Goal: Task Accomplishment & Management: Manage account settings

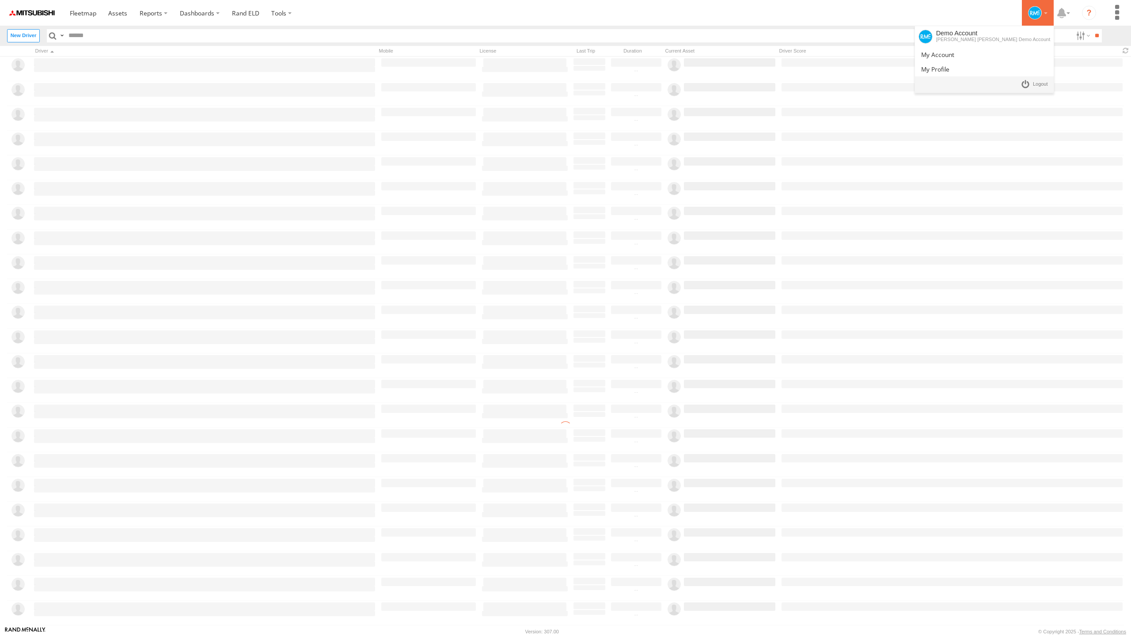
click at [1047, 17] on div at bounding box center [1038, 12] width 26 height 13
click at [1026, 85] on link at bounding box center [1034, 84] width 33 height 13
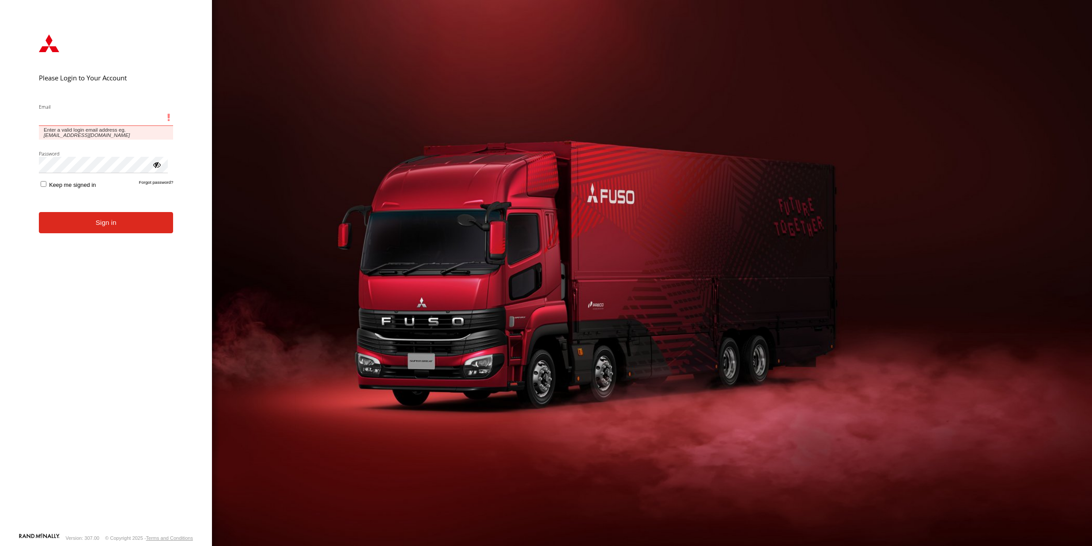
type input "**********"
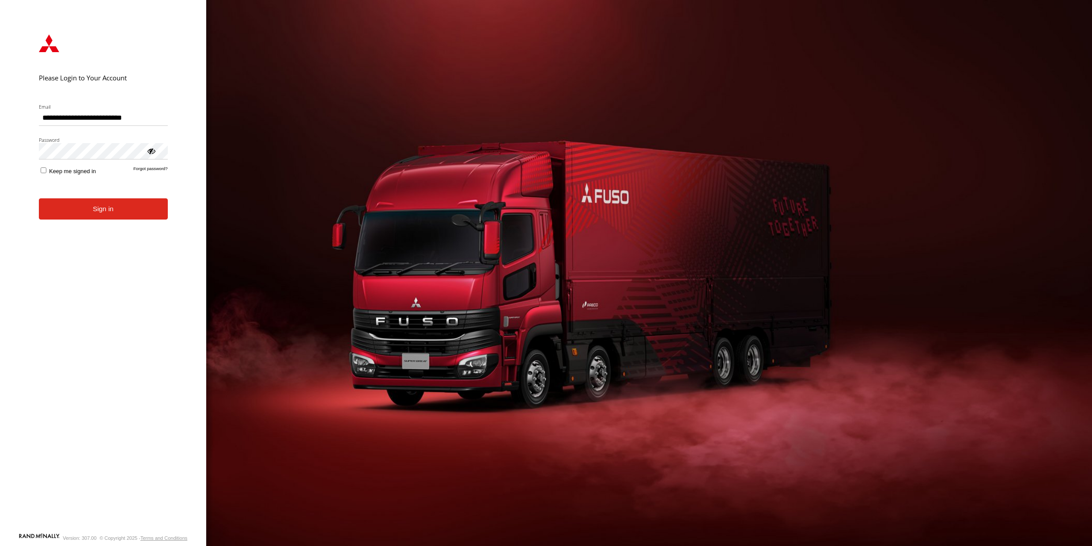
click at [83, 219] on button "Sign in" at bounding box center [103, 209] width 129 height 22
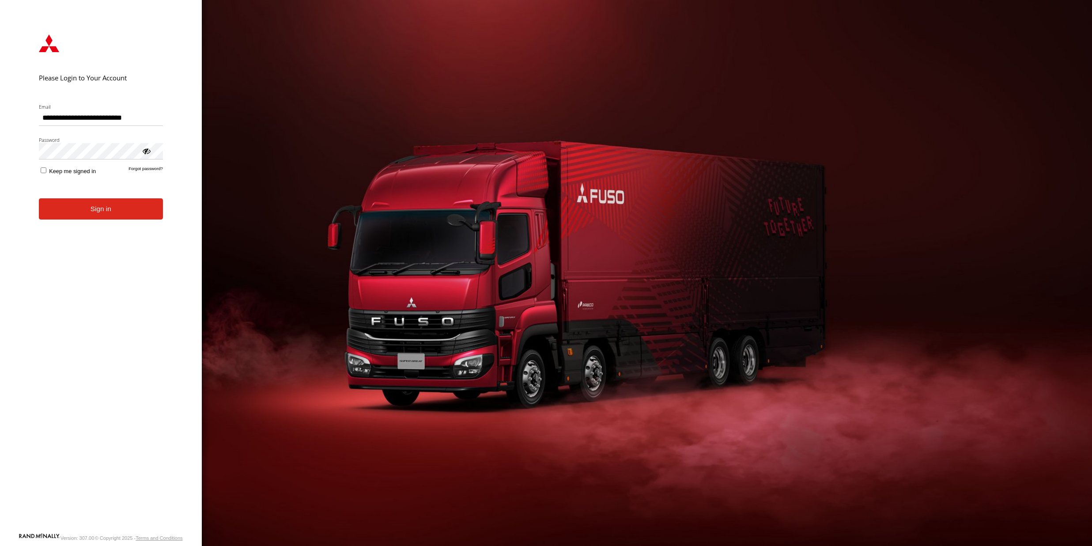
click at [91, 212] on button "Sign in" at bounding box center [101, 209] width 124 height 22
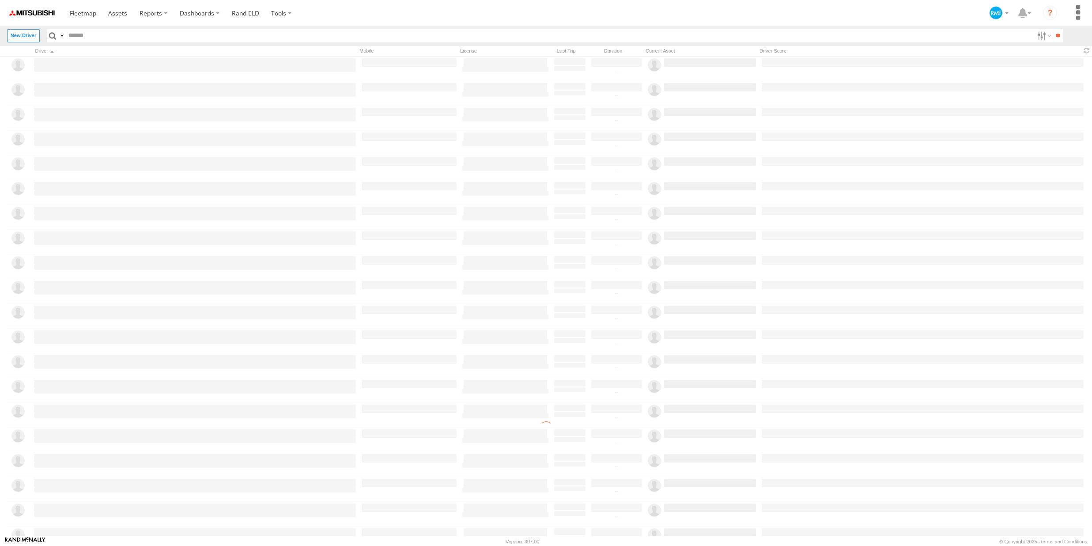
click at [370, 9] on section at bounding box center [577, 13] width 1027 height 26
click at [86, 16] on span at bounding box center [83, 13] width 27 height 8
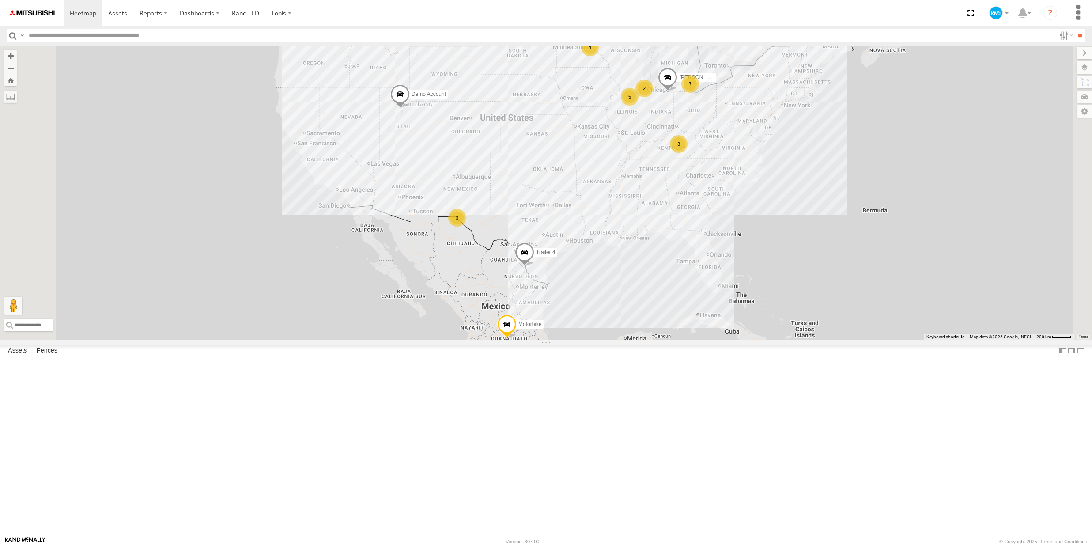
click at [0, 0] on div "Depot 2" at bounding box center [0, 0] width 0 height 0
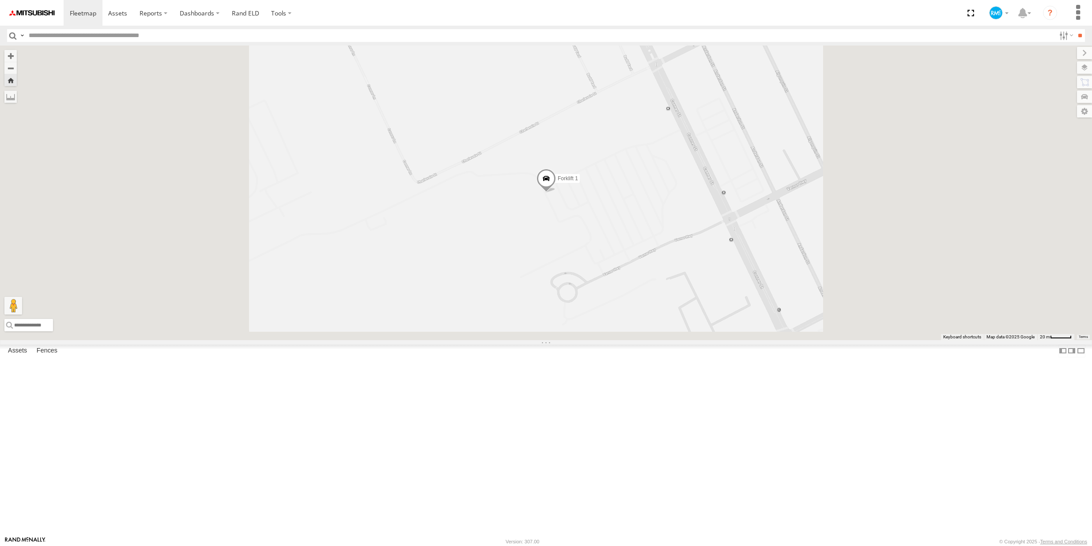
click at [0, 0] on div "Sites" at bounding box center [0, 0] width 0 height 0
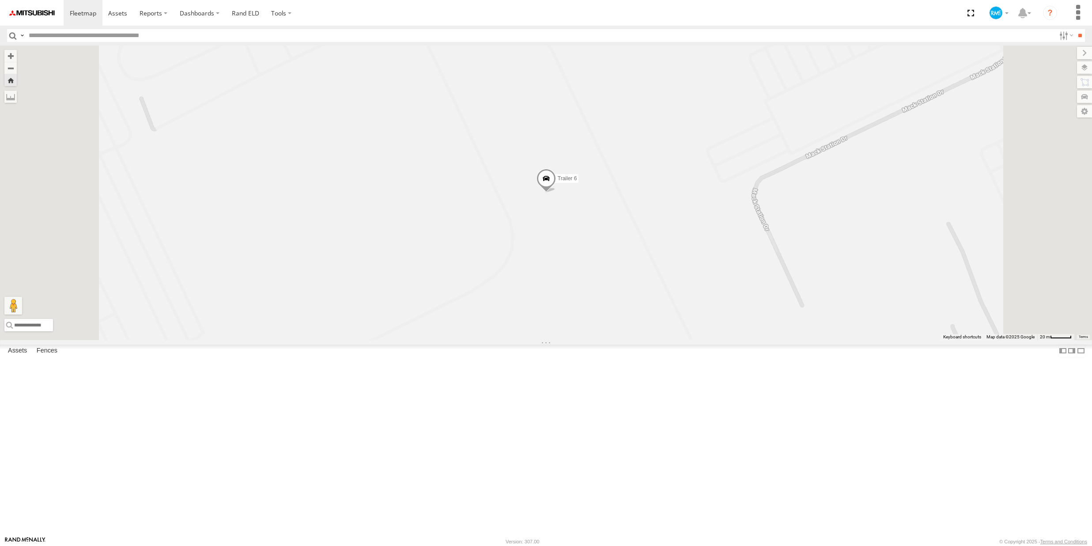
click at [0, 0] on div "Depot 1" at bounding box center [0, 0] width 0 height 0
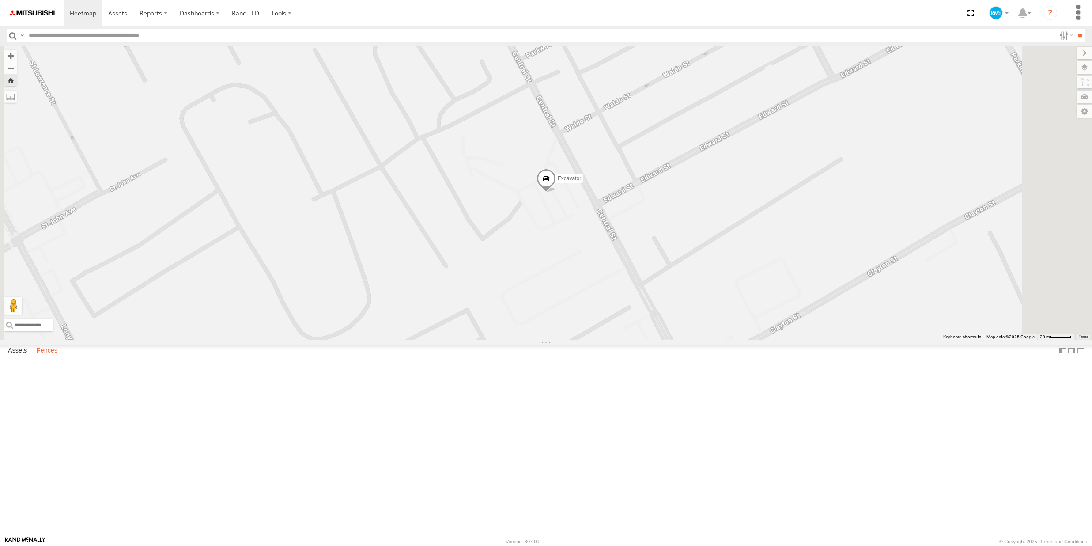
click at [47, 357] on label "Fences" at bounding box center [47, 351] width 30 height 12
click at [121, 17] on span at bounding box center [117, 13] width 19 height 8
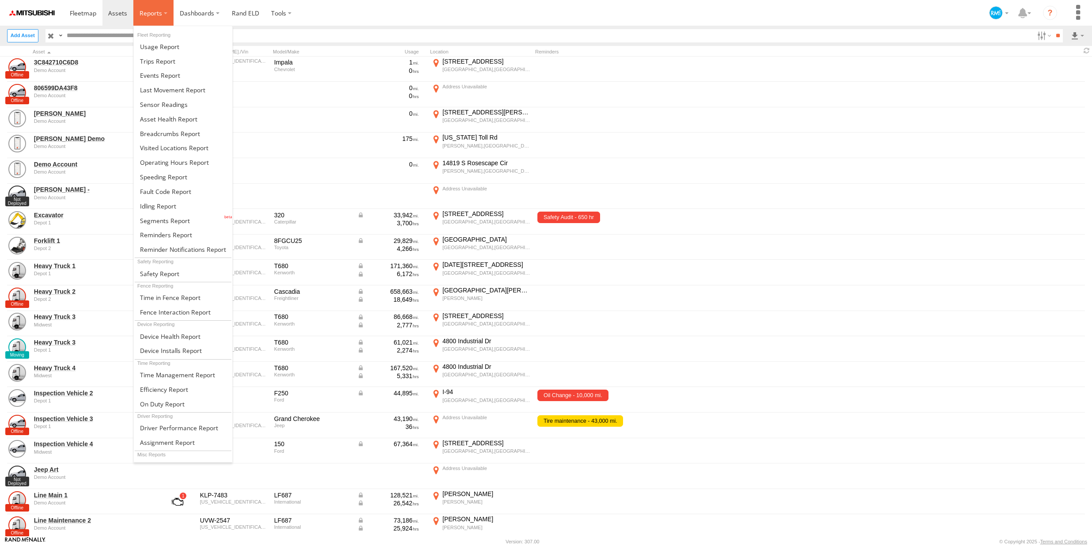
click at [164, 15] on label at bounding box center [153, 13] width 40 height 26
click at [174, 50] on span at bounding box center [159, 46] width 39 height 8
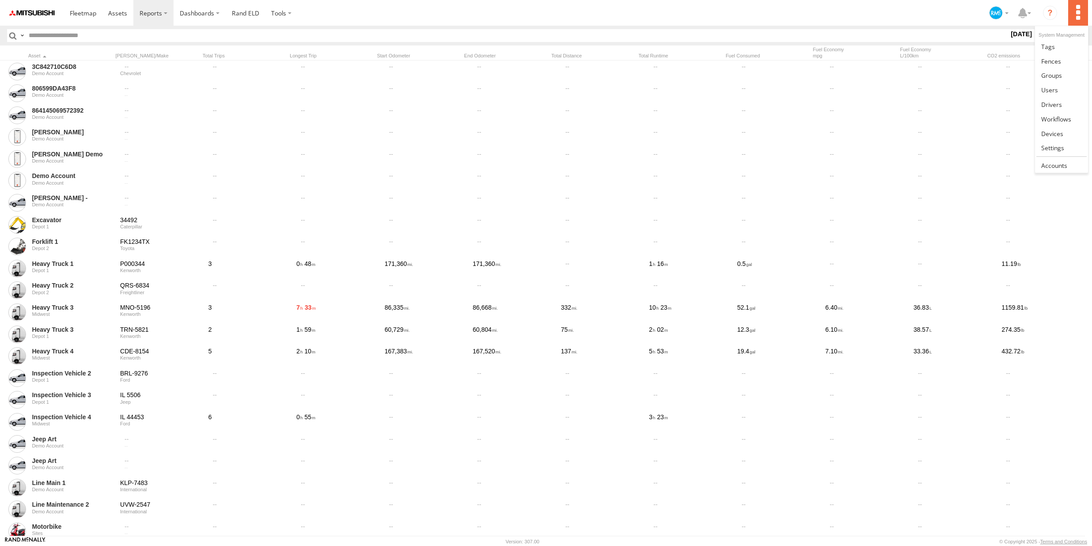
click at [1080, 11] on label at bounding box center [1078, 13] width 19 height 26
click at [1058, 123] on link at bounding box center [1061, 119] width 53 height 15
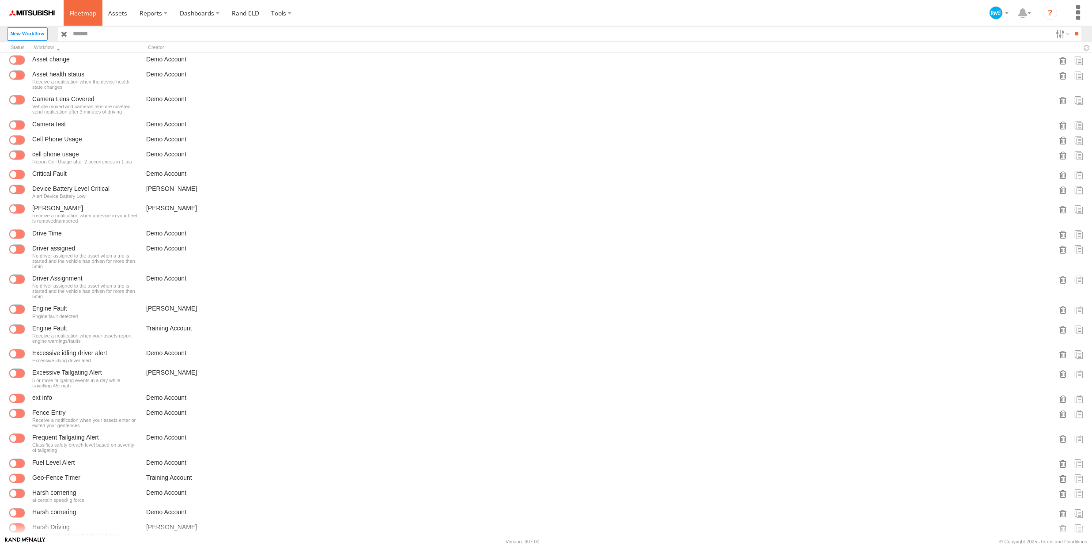
click at [68, 14] on link at bounding box center [83, 13] width 39 height 26
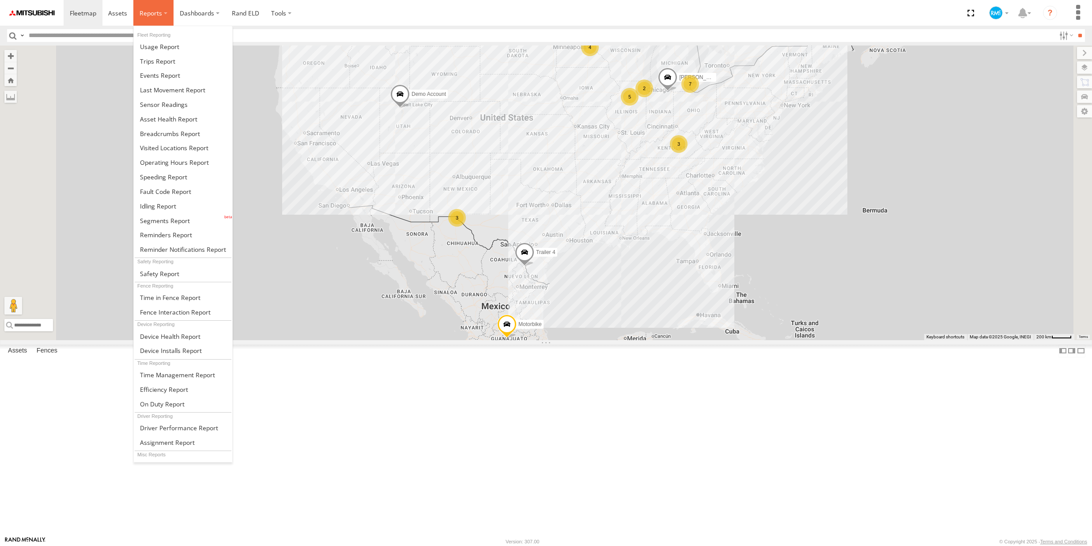
click at [160, 21] on label at bounding box center [153, 13] width 40 height 26
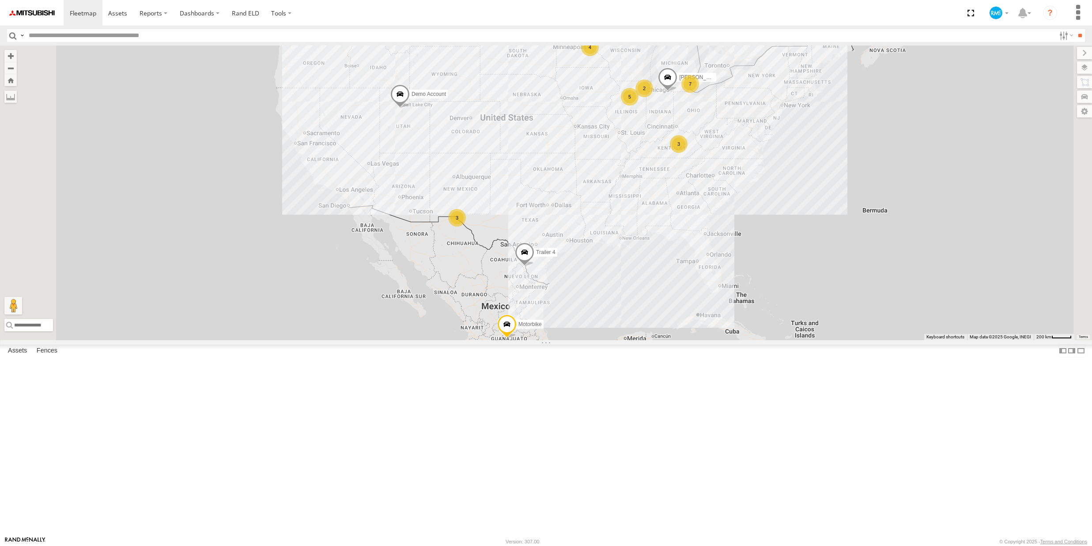
click at [330, 14] on section at bounding box center [577, 13] width 1027 height 26
click at [0, 0] on div "Service Vehicle 3" at bounding box center [0, 0] width 0 height 0
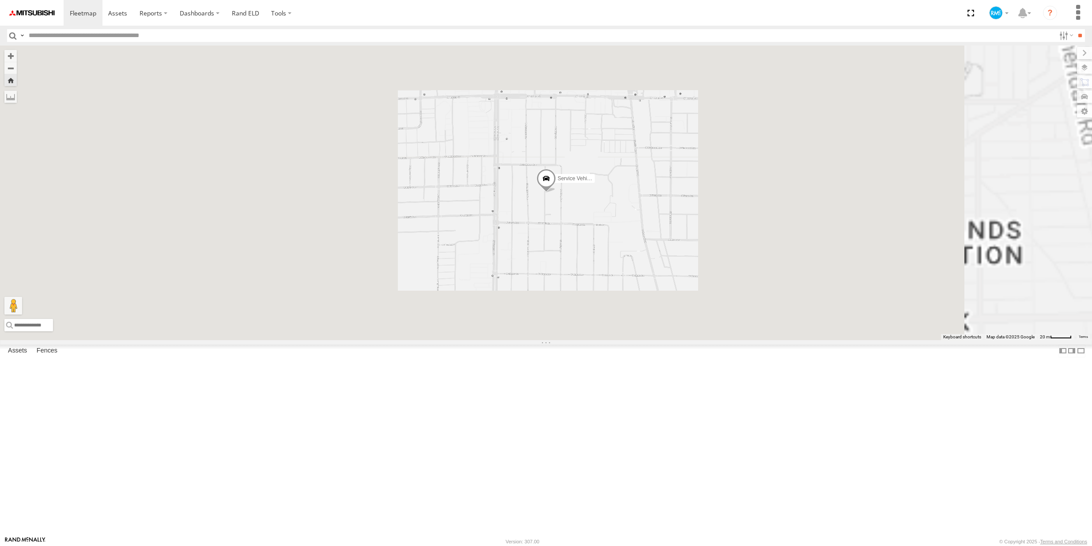
click at [556, 193] on span at bounding box center [545, 181] width 19 height 24
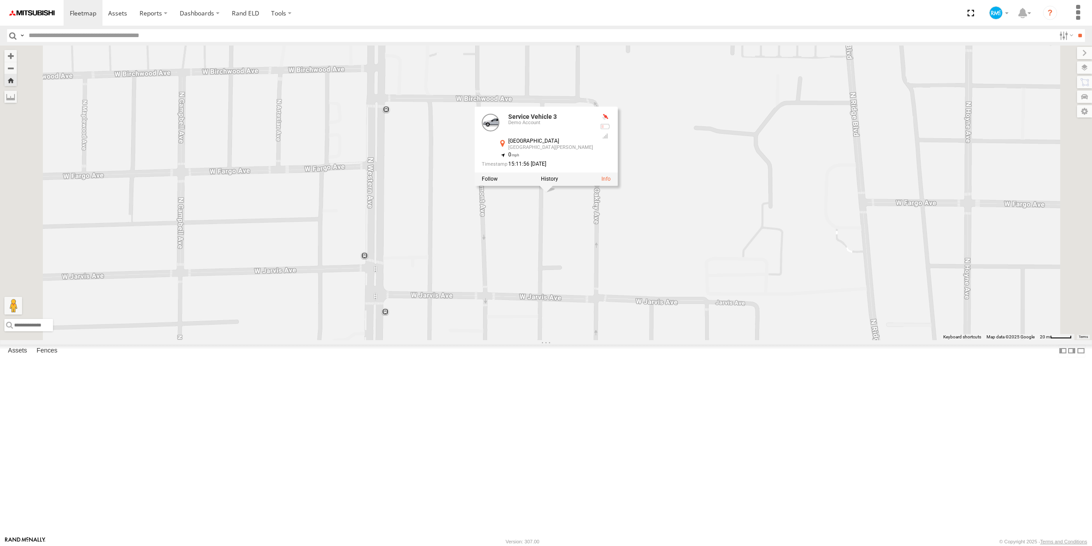
click at [0, 0] on div "Heavy Truck 1" at bounding box center [0, 0] width 0 height 0
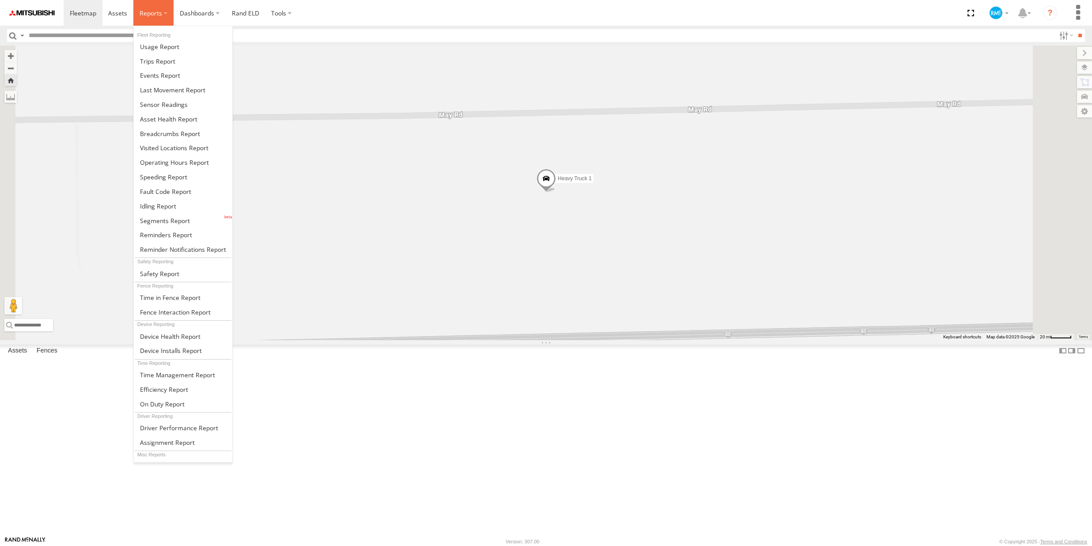
click at [150, 15] on span at bounding box center [151, 13] width 23 height 8
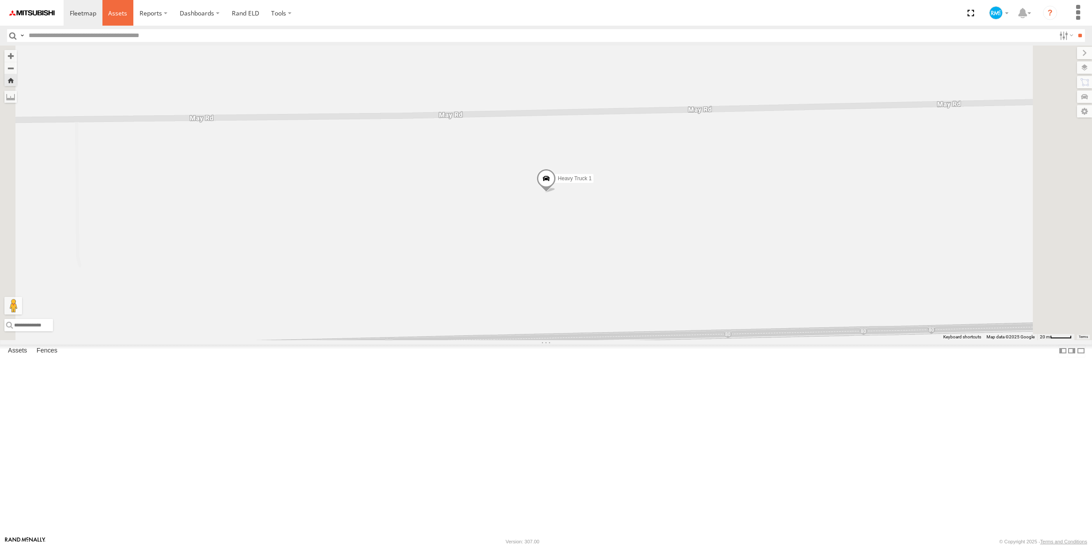
click at [126, 16] on link at bounding box center [117, 13] width 31 height 26
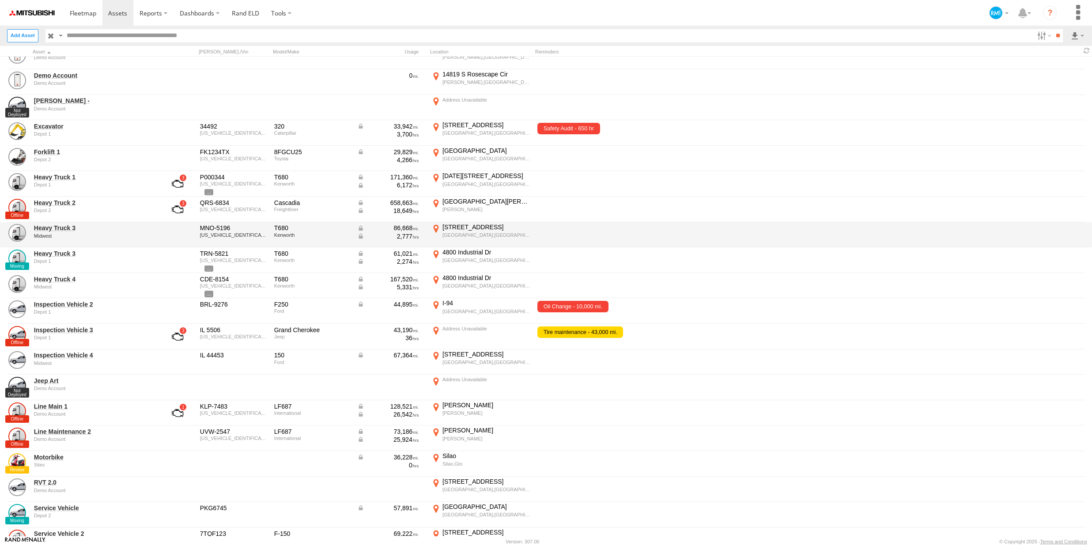
scroll to position [86, 0]
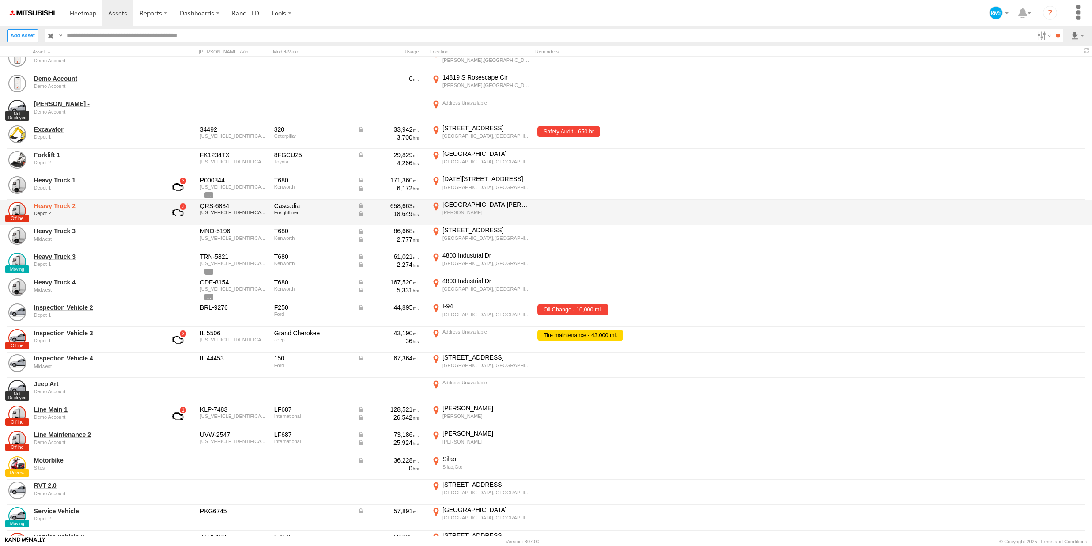
click at [49, 208] on link "Heavy Truck 2" at bounding box center [94, 206] width 121 height 8
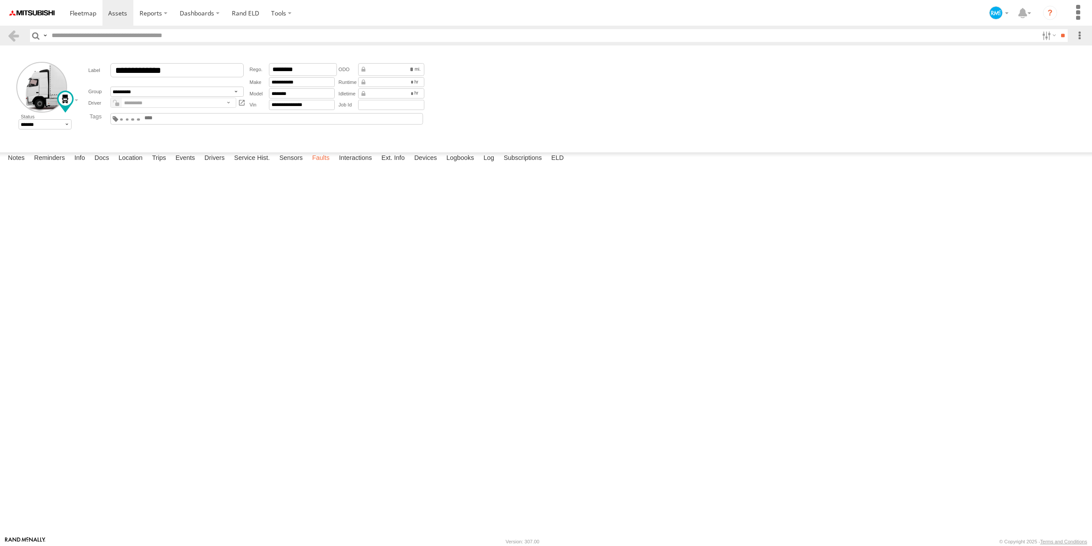
click at [318, 165] on label "Faults" at bounding box center [321, 158] width 26 height 12
click at [286, 165] on label "Sensors" at bounding box center [291, 158] width 32 height 12
click at [332, 168] on div "Notes Details Reminders Info Docs Location Trips Events Drivers Service Hist. S…" at bounding box center [546, 160] width 1092 height 16
click at [328, 165] on label "Faults" at bounding box center [321, 158] width 26 height 12
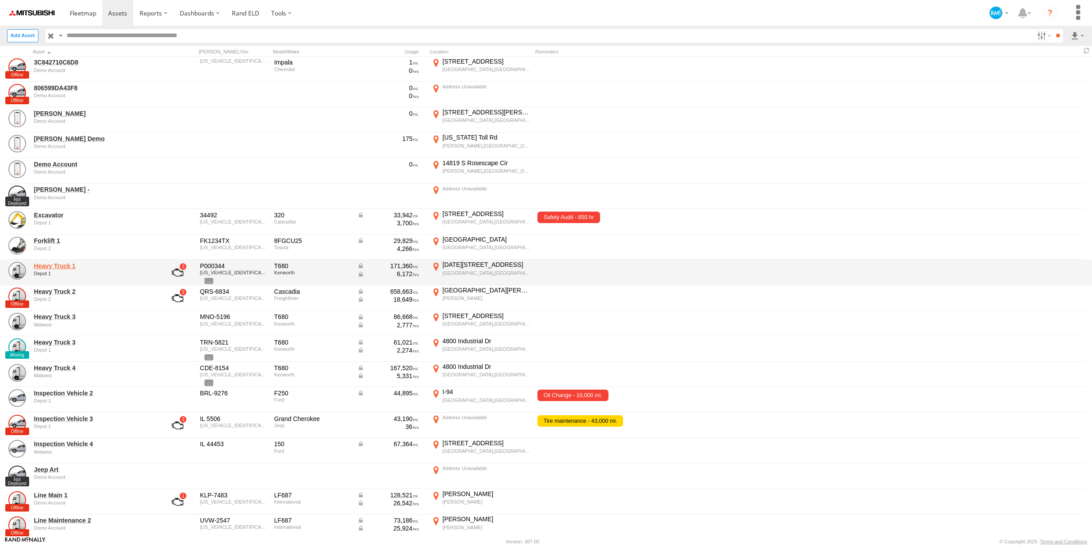
click at [76, 268] on link "Heavy Truck 1" at bounding box center [94, 266] width 121 height 8
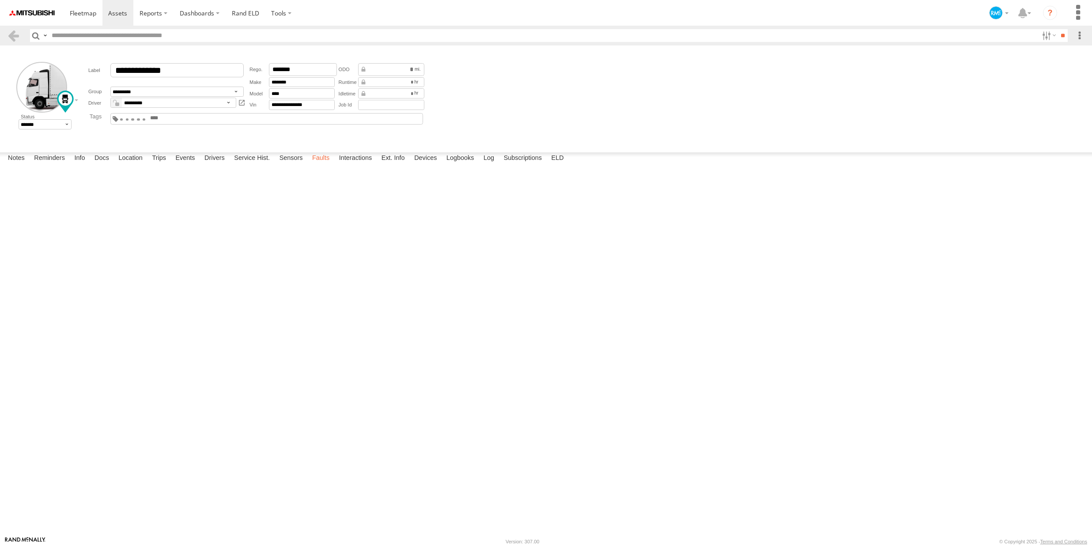
click at [324, 165] on label "Faults" at bounding box center [321, 158] width 26 height 12
drag, startPoint x: 231, startPoint y: 246, endPoint x: 135, endPoint y: 160, distance: 127.9
click at [0, 0] on div "DateTime Code #Occurence Description Source 11:13 09/12/2025 520423 26 Fault De…" at bounding box center [0, 0] width 0 height 0
click at [80, 142] on form "**********" at bounding box center [546, 97] width 1086 height 97
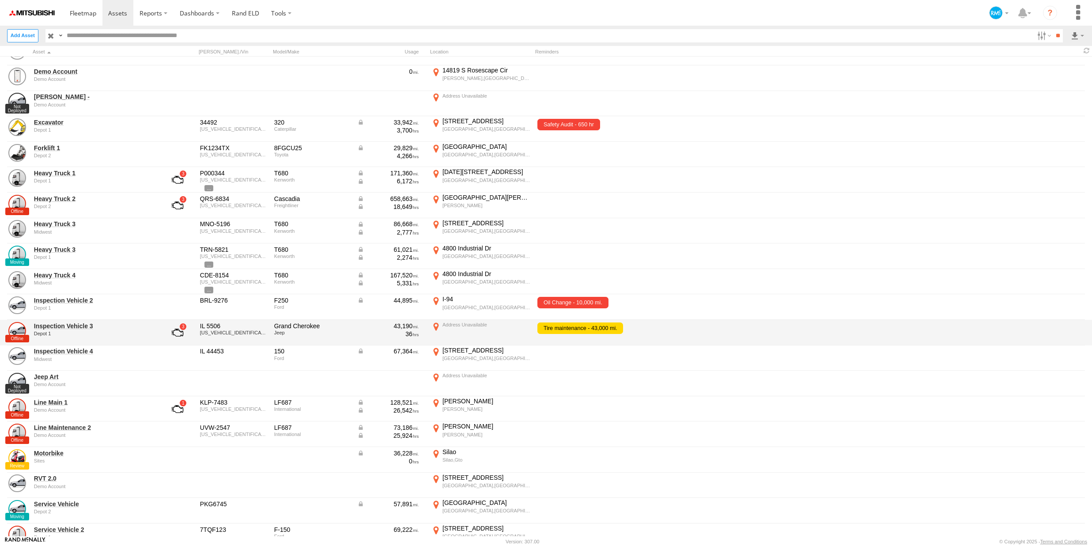
scroll to position [94, 0]
click at [77, 323] on link "Inspection Vehicle 3" at bounding box center [94, 325] width 121 height 8
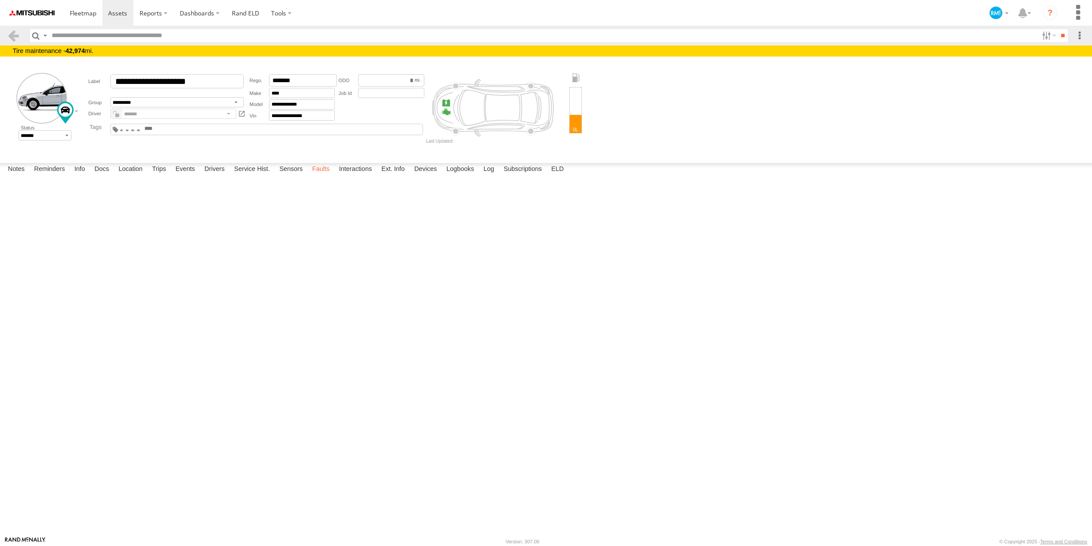
click at [320, 175] on label "Faults" at bounding box center [321, 169] width 26 height 12
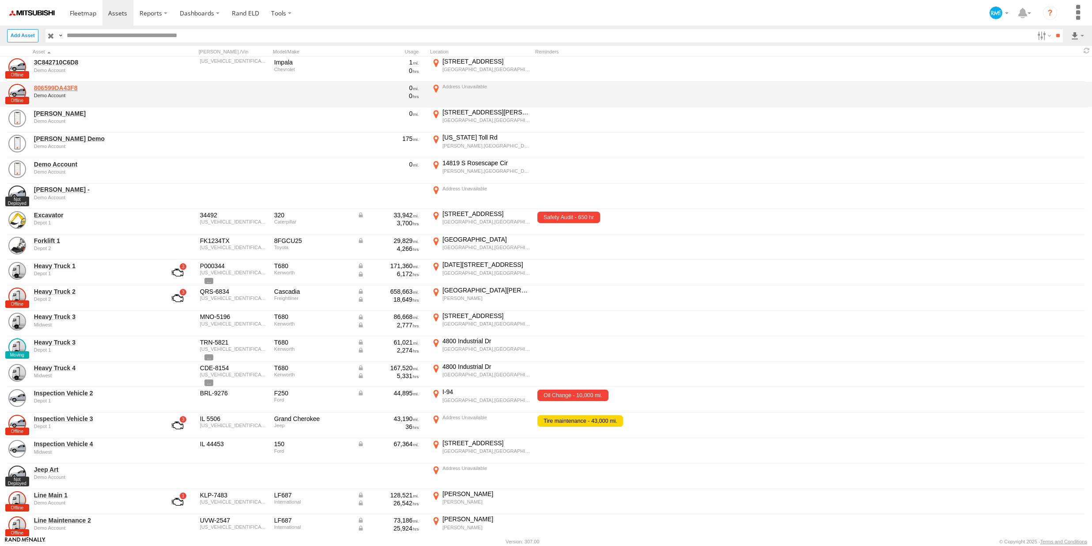
click at [73, 86] on link "806599DA43F8" at bounding box center [94, 88] width 121 height 8
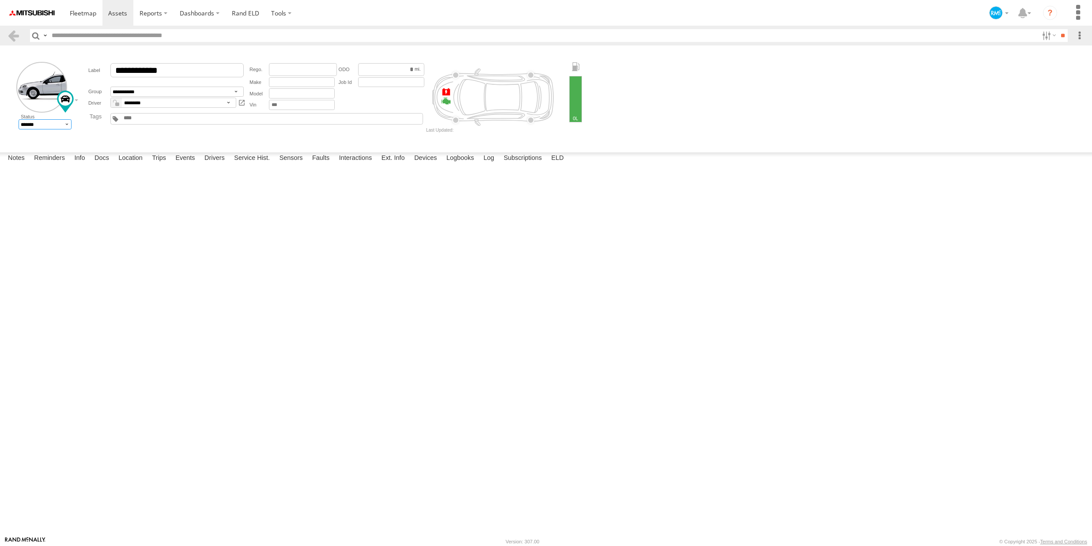
click at [40, 121] on select "******* ******** ******" at bounding box center [45, 124] width 53 height 10
select select "*"
click at [0, 0] on div "Disable Asset" at bounding box center [0, 0] width 0 height 0
click at [97, 15] on link at bounding box center [83, 13] width 39 height 26
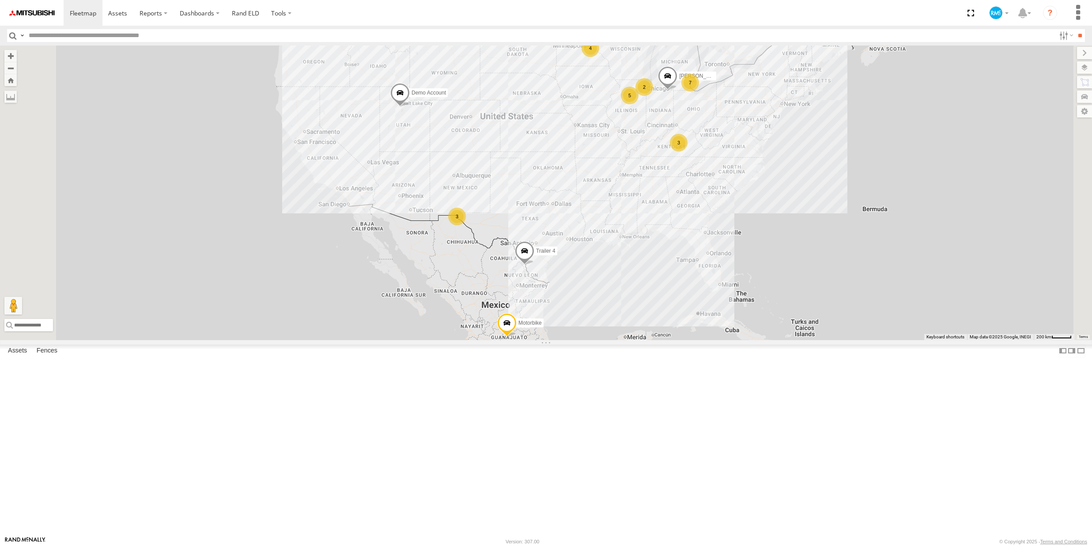
scroll to position [152, 0]
click at [107, 12] on link at bounding box center [117, 13] width 31 height 26
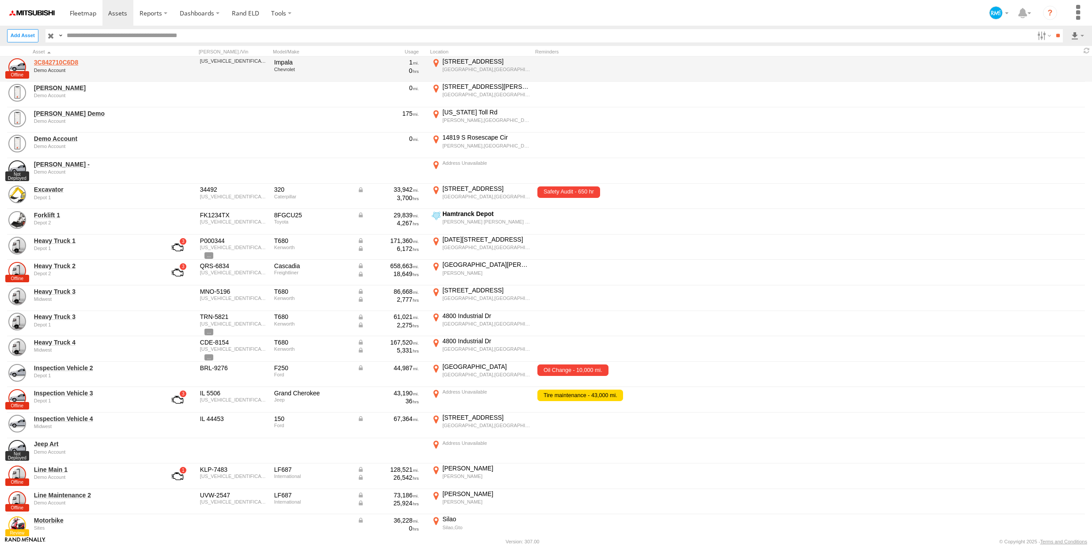
click at [65, 62] on link "3C842710C6D8" at bounding box center [94, 62] width 121 height 8
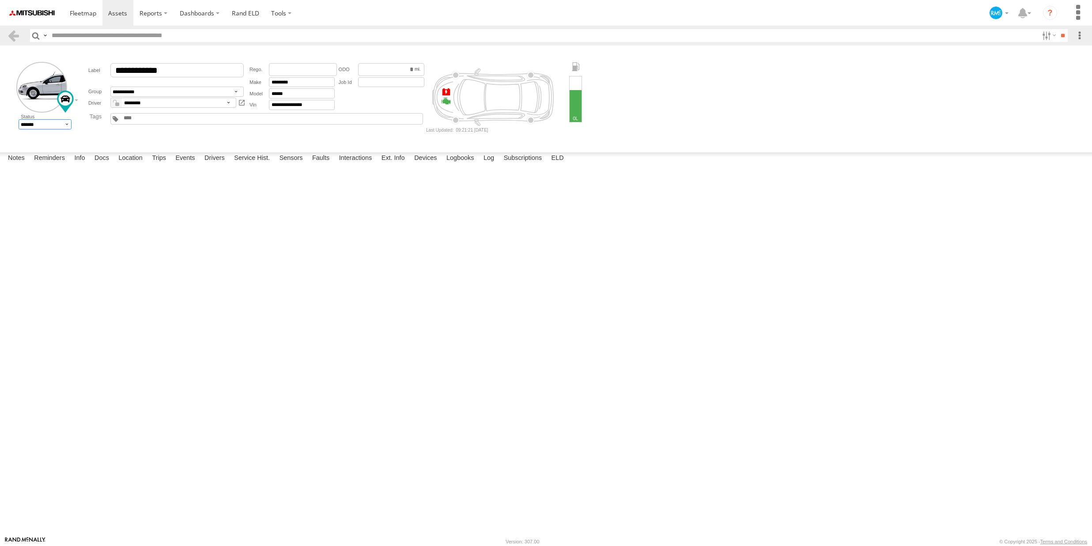
click at [38, 129] on select "******* ******** ******" at bounding box center [45, 124] width 53 height 10
select select "*"
click at [0, 0] on div "Cancel" at bounding box center [0, 0] width 0 height 0
click at [0, 0] on div "Disable Asset" at bounding box center [0, 0] width 0 height 0
click at [96, 20] on link at bounding box center [83, 13] width 39 height 26
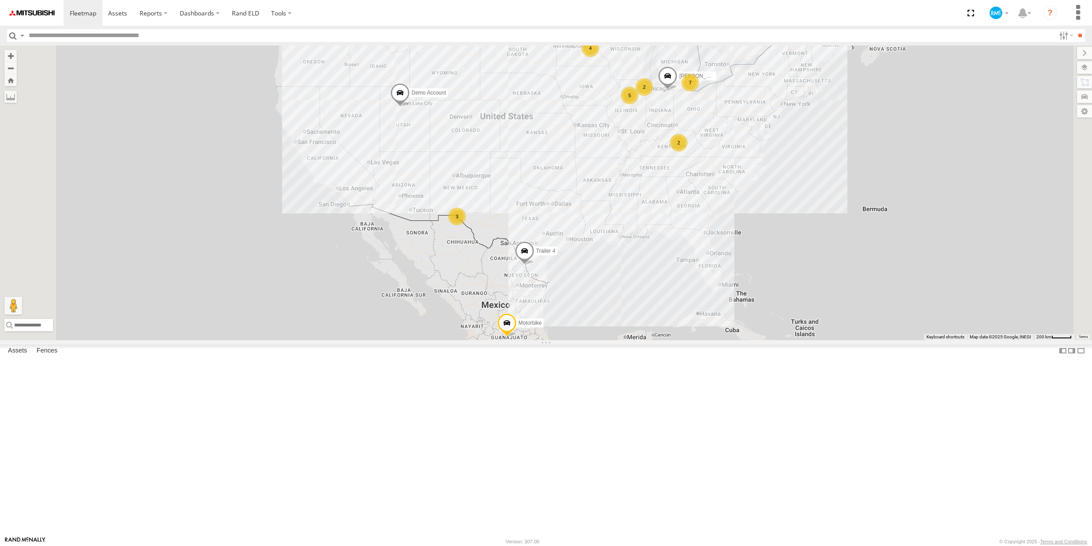
scroll to position [169, 0]
click at [0, 0] on link at bounding box center [0, 0] width 0 height 0
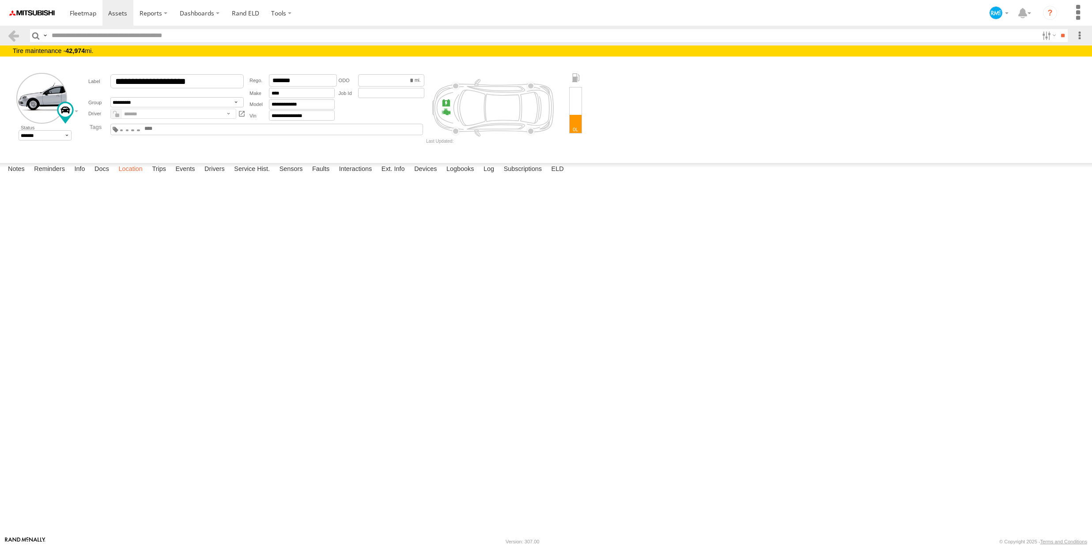
click at [129, 175] on label "Location" at bounding box center [130, 169] width 33 height 12
click at [106, 175] on label "Docs" at bounding box center [101, 169] width 23 height 12
click at [178, 175] on label "Events" at bounding box center [185, 169] width 28 height 12
click at [59, 140] on select "******* ******** ******" at bounding box center [45, 135] width 53 height 10
select select "*"
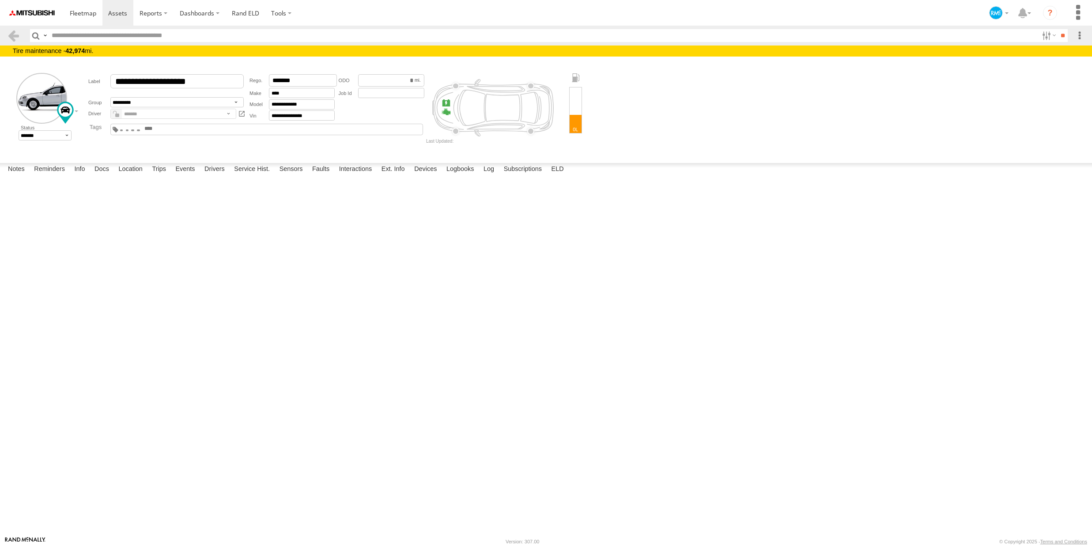
click at [0, 0] on div "Disable Asset" at bounding box center [0, 0] width 0 height 0
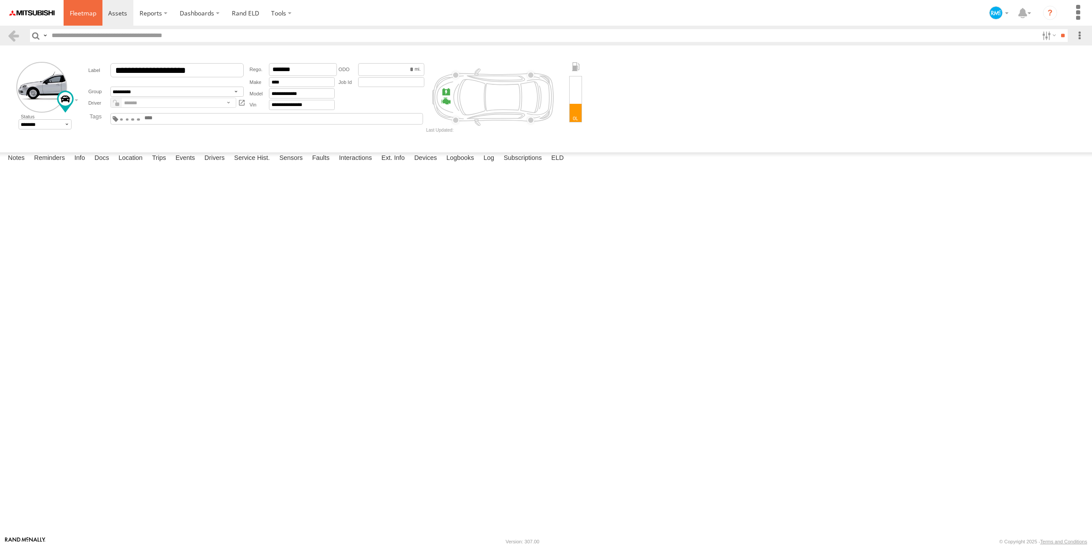
click at [76, 17] on span at bounding box center [83, 13] width 27 height 8
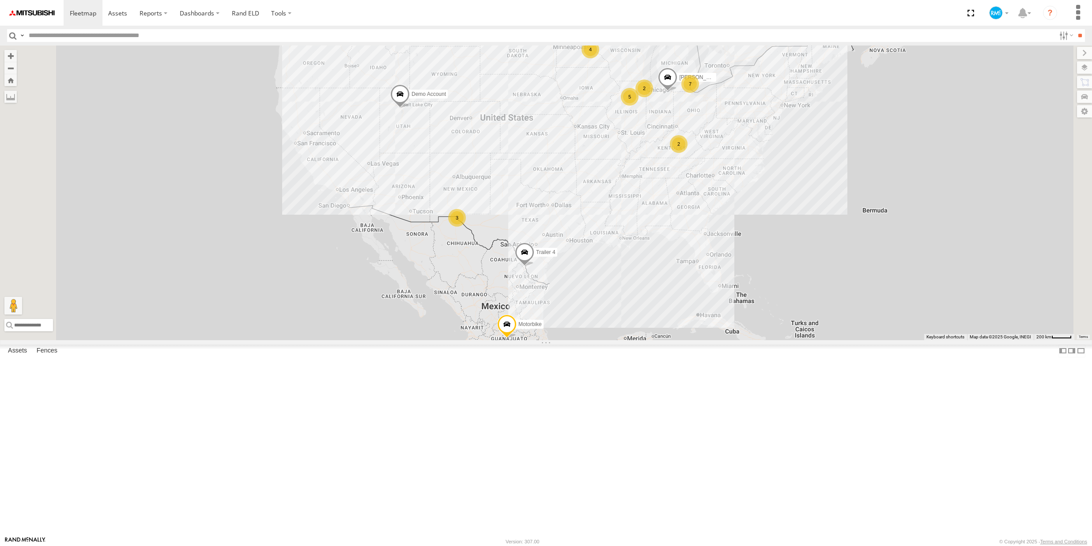
scroll to position [139, 0]
click at [0, 0] on div "Demo Account" at bounding box center [0, 0] width 0 height 0
click at [0, 0] on div "Jeep Art" at bounding box center [0, 0] width 0 height 0
click at [0, 0] on link at bounding box center [0, 0] width 0 height 0
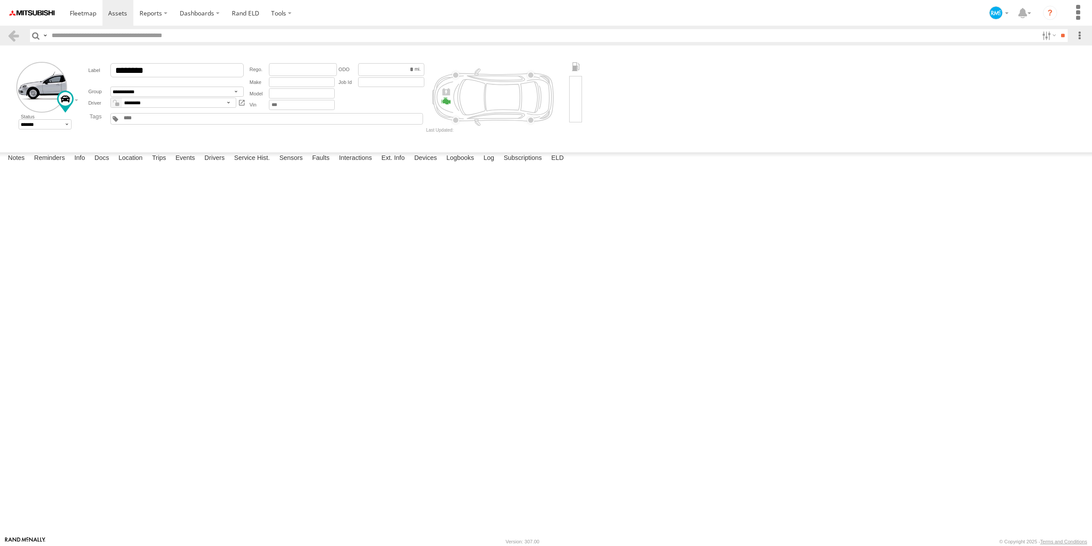
click at [44, 134] on form "**********" at bounding box center [546, 97] width 1086 height 97
click at [46, 124] on select "******* ******** ******" at bounding box center [45, 124] width 53 height 10
select select "*"
click at [0, 0] on div "Disable Asset" at bounding box center [0, 0] width 0 height 0
click at [37, 6] on img at bounding box center [32, 12] width 46 height 23
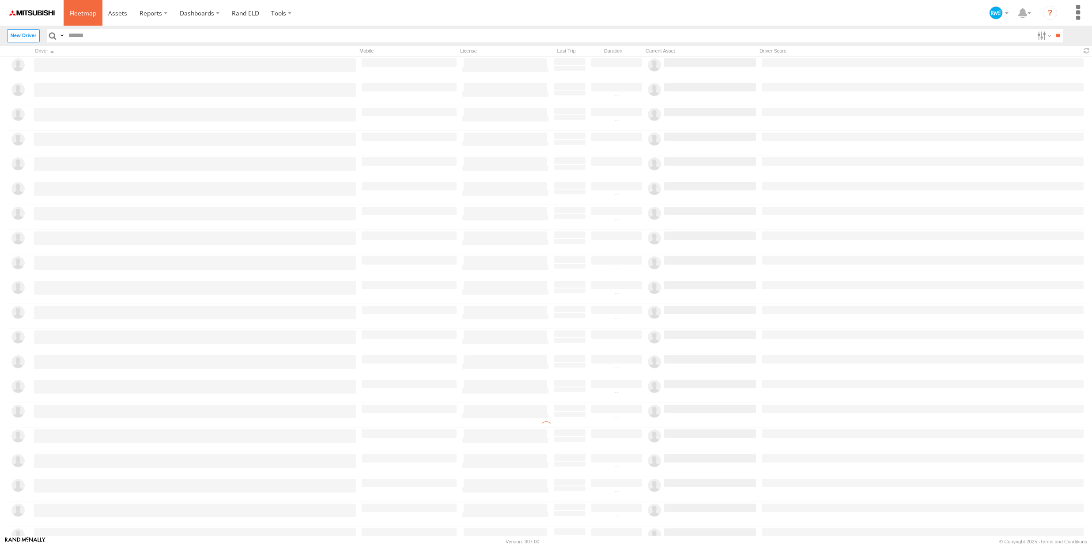
click at [99, 19] on link at bounding box center [83, 13] width 39 height 26
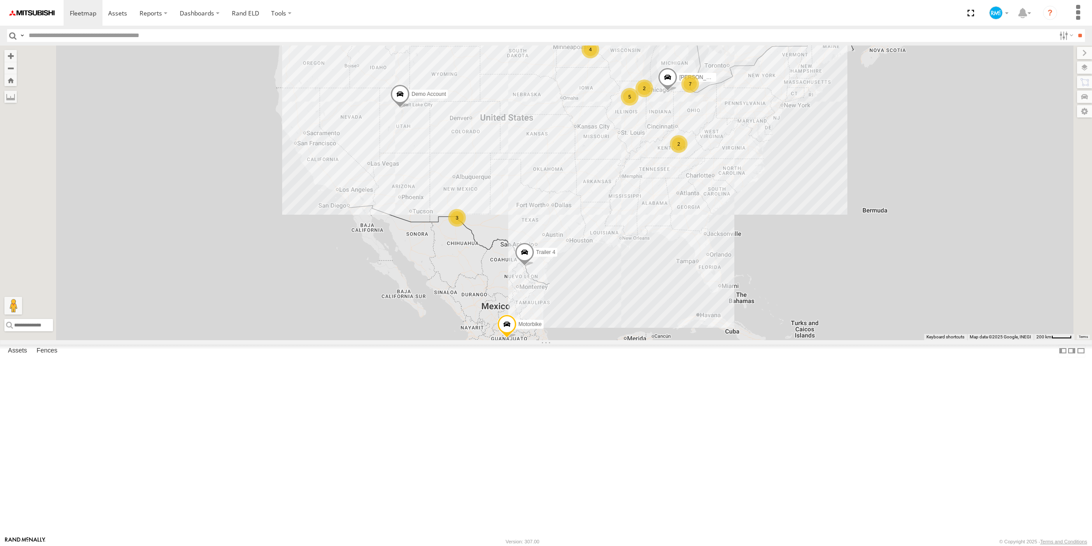
scroll to position [194, 0]
click at [0, 0] on link at bounding box center [0, 0] width 0 height 0
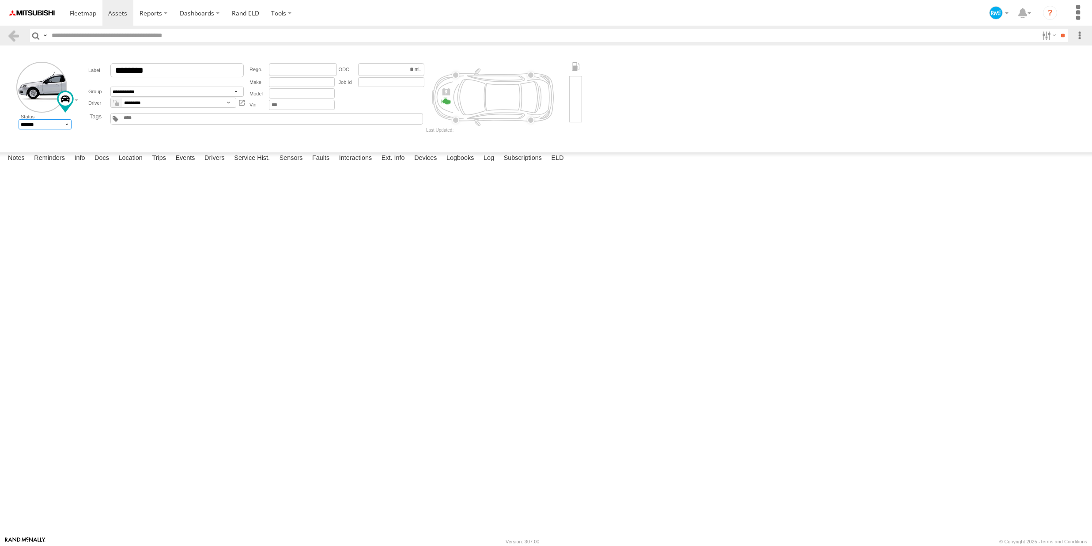
click at [48, 126] on select "******* ******** ******" at bounding box center [45, 124] width 53 height 10
select select "*"
click at [0, 0] on div "Disable Asset" at bounding box center [0, 0] width 0 height 0
click at [78, 15] on span at bounding box center [83, 13] width 27 height 8
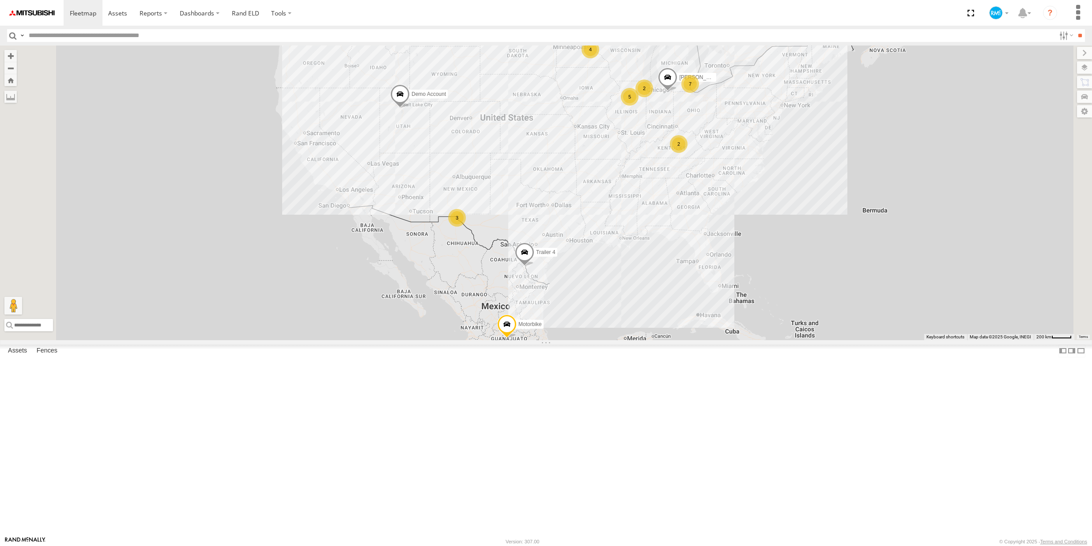
scroll to position [171, 0]
click at [0, 0] on link at bounding box center [0, 0] width 0 height 0
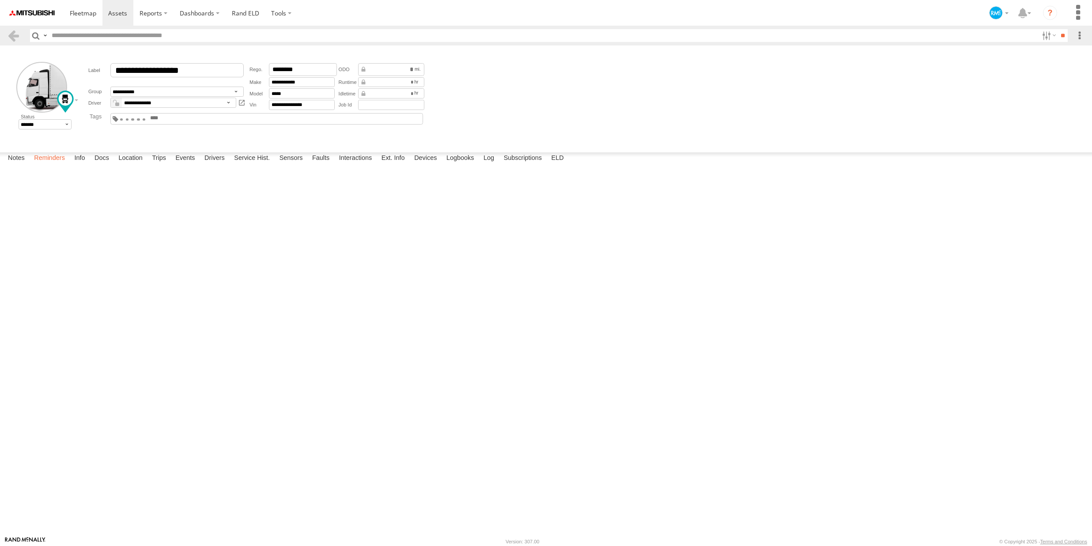
click at [57, 165] on label "Reminders" at bounding box center [50, 158] width 40 height 12
click at [196, 165] on label "Events" at bounding box center [185, 158] width 28 height 12
click at [0, 0] on link at bounding box center [0, 0] width 0 height 0
click at [388, 165] on label "Ext. Info" at bounding box center [393, 158] width 32 height 12
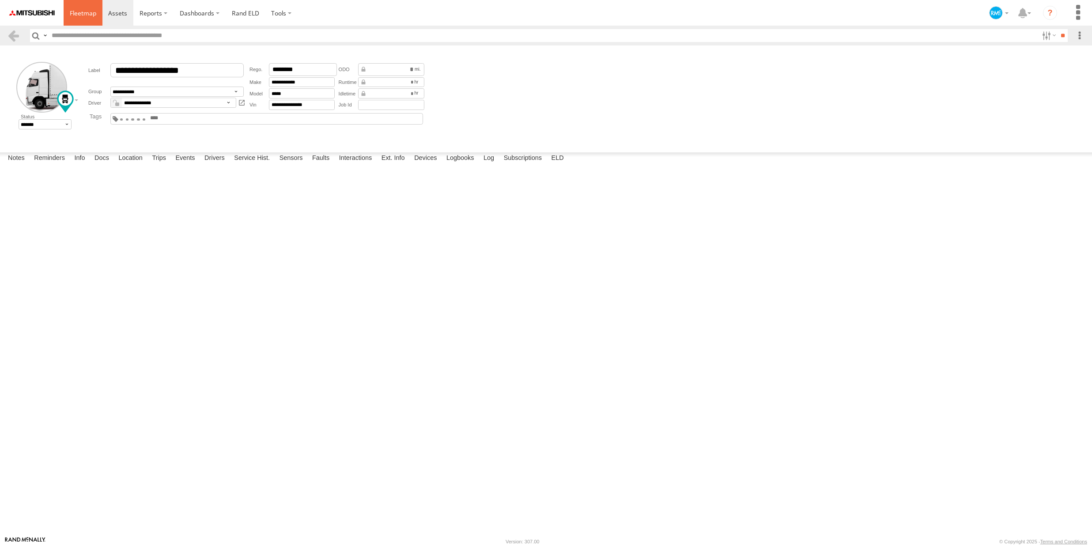
click at [80, 24] on link at bounding box center [83, 13] width 39 height 26
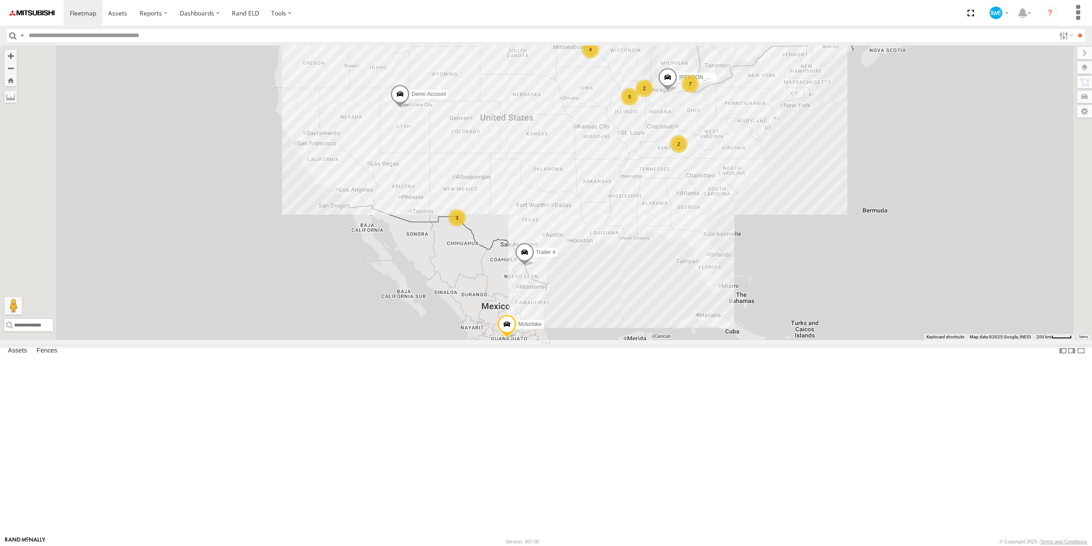
scroll to position [171, 0]
click at [0, 0] on div "Service Vehicle 2" at bounding box center [0, 0] width 0 height 0
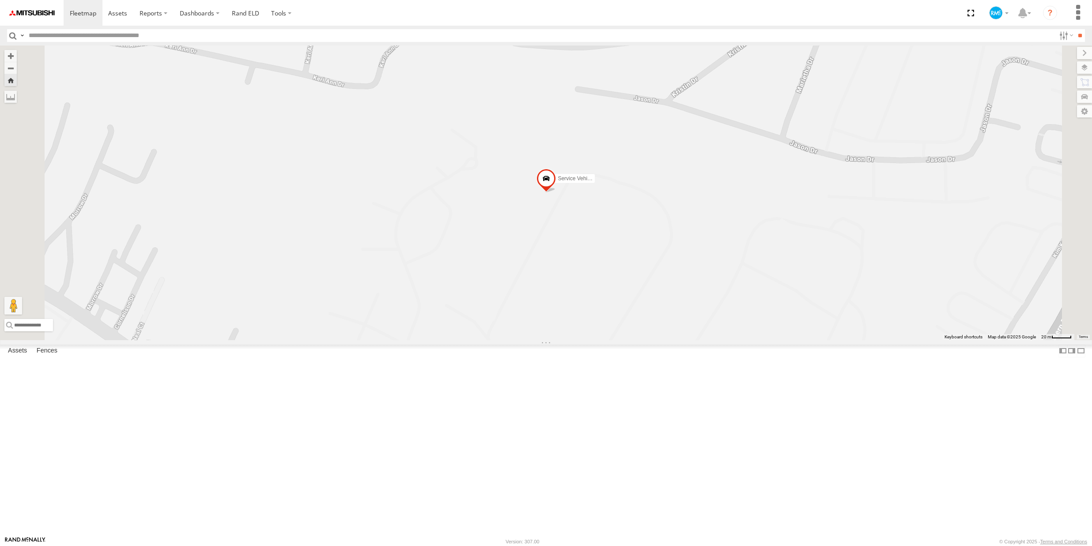
click at [556, 193] on span at bounding box center [546, 181] width 19 height 24
click at [599, 182] on link at bounding box center [594, 179] width 9 height 6
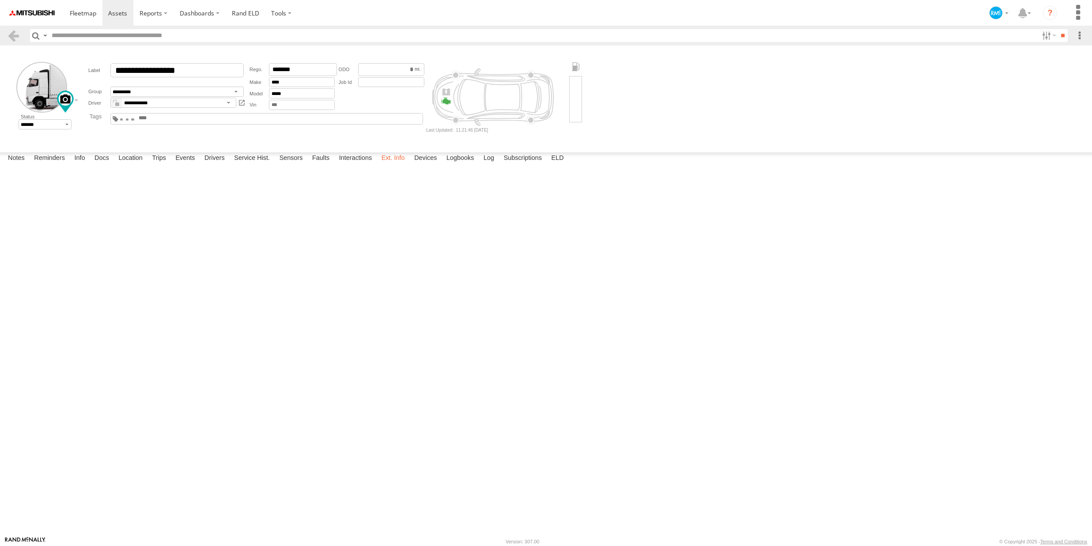
click at [402, 165] on label "Ext. Info" at bounding box center [393, 158] width 32 height 12
click at [83, 165] on label "Info" at bounding box center [79, 158] width 19 height 12
click at [55, 128] on select "******* ******** ******" at bounding box center [45, 124] width 53 height 10
click at [55, 130] on div "******* ******** ******" at bounding box center [44, 97] width 57 height 71
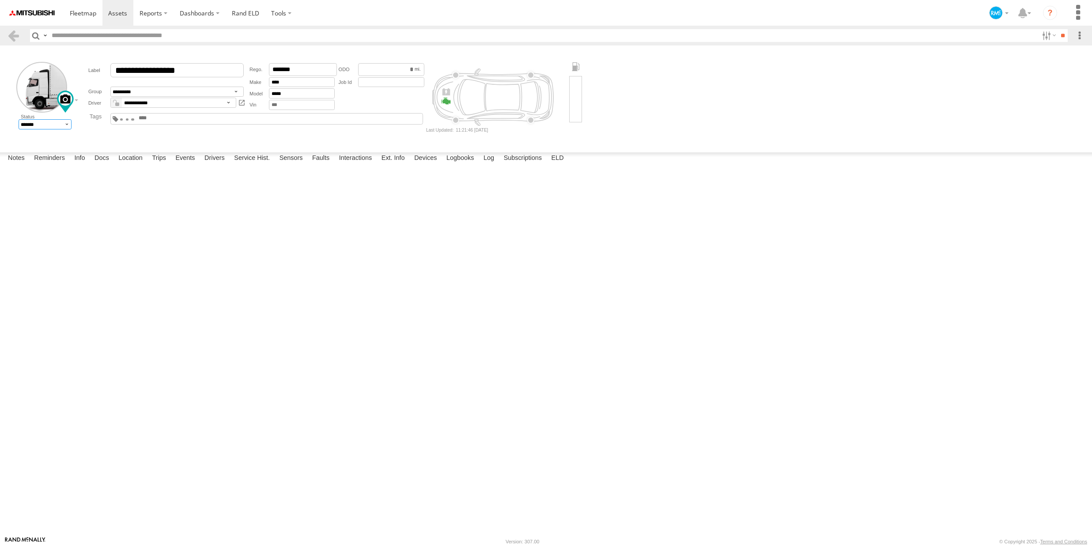
click at [56, 123] on select "******* ******** ******" at bounding box center [45, 124] width 53 height 10
select select "*"
click at [0, 0] on div "Disable Asset" at bounding box center [0, 0] width 0 height 0
click at [70, 11] on span at bounding box center [83, 13] width 27 height 8
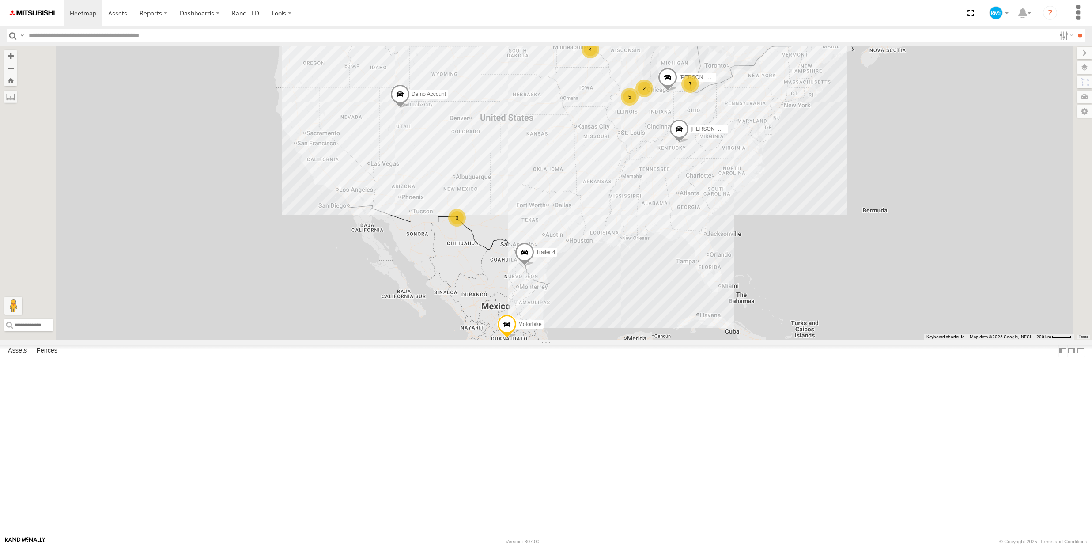
click at [43, 12] on img at bounding box center [32, 12] width 46 height 23
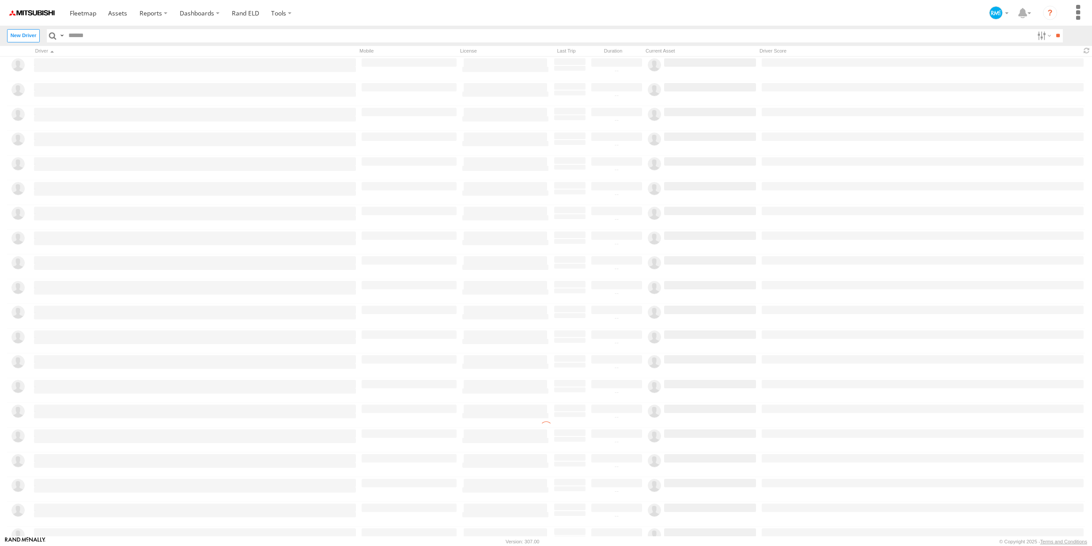
click at [31, 10] on img at bounding box center [32, 12] width 46 height 23
click at [996, 12] on icon at bounding box center [995, 12] width 13 height 13
click at [995, 87] on span at bounding box center [1001, 85] width 15 height 10
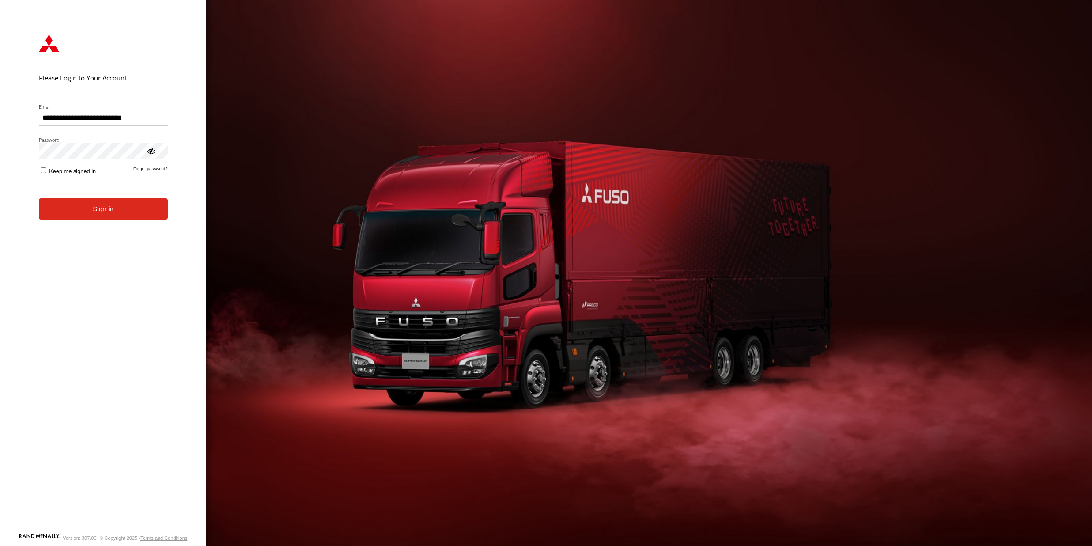
click at [95, 114] on input "**********" at bounding box center [103, 118] width 129 height 16
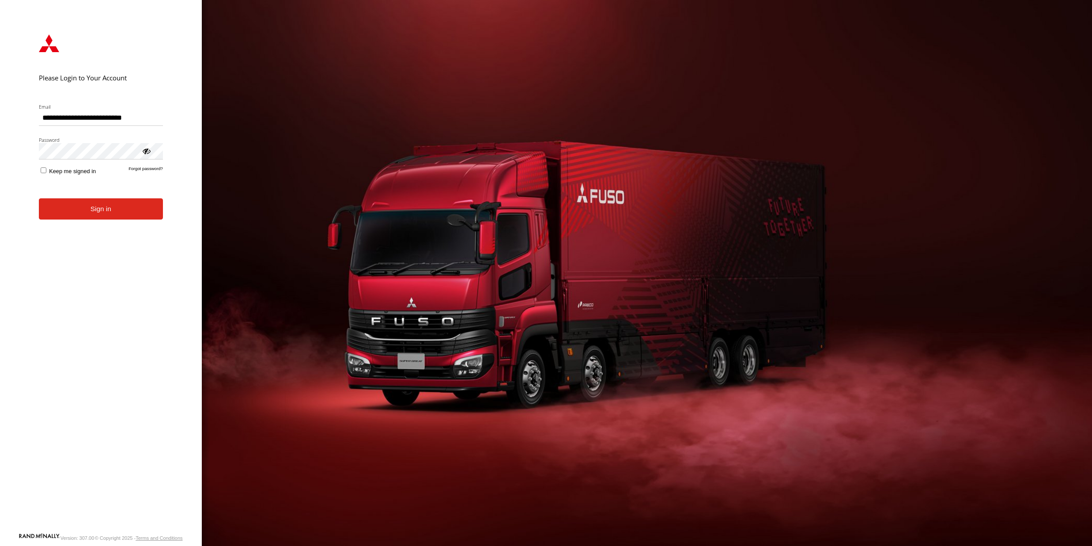
type input "**********"
click at [120, 221] on form "**********" at bounding box center [101, 277] width 151 height 512
click at [124, 209] on button "Sign in" at bounding box center [101, 209] width 124 height 22
